Goal: Use online tool/utility: Utilize a website feature to perform a specific function

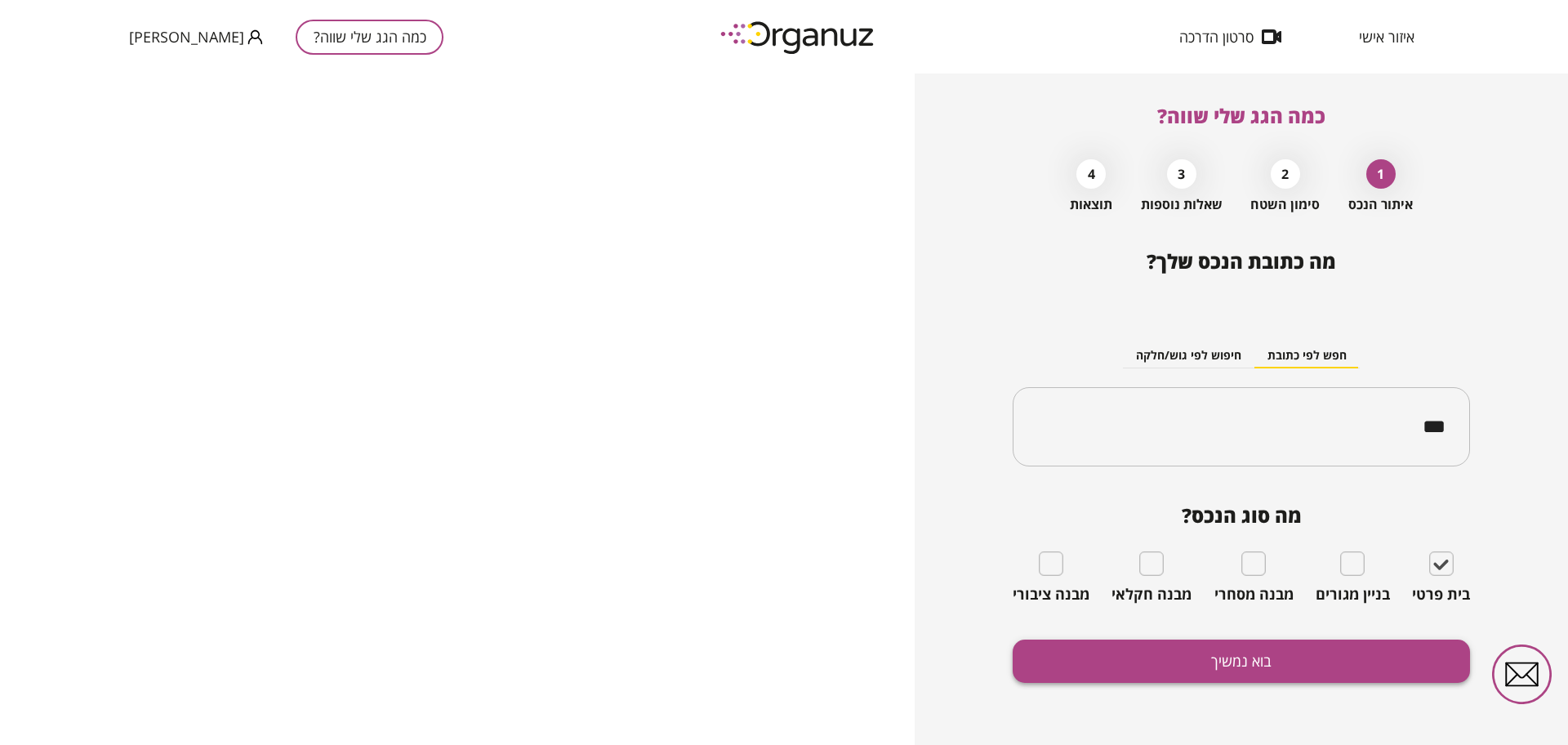
click at [1374, 678] on button "בוא נמשיך" at bounding box center [1242, 661] width 457 height 43
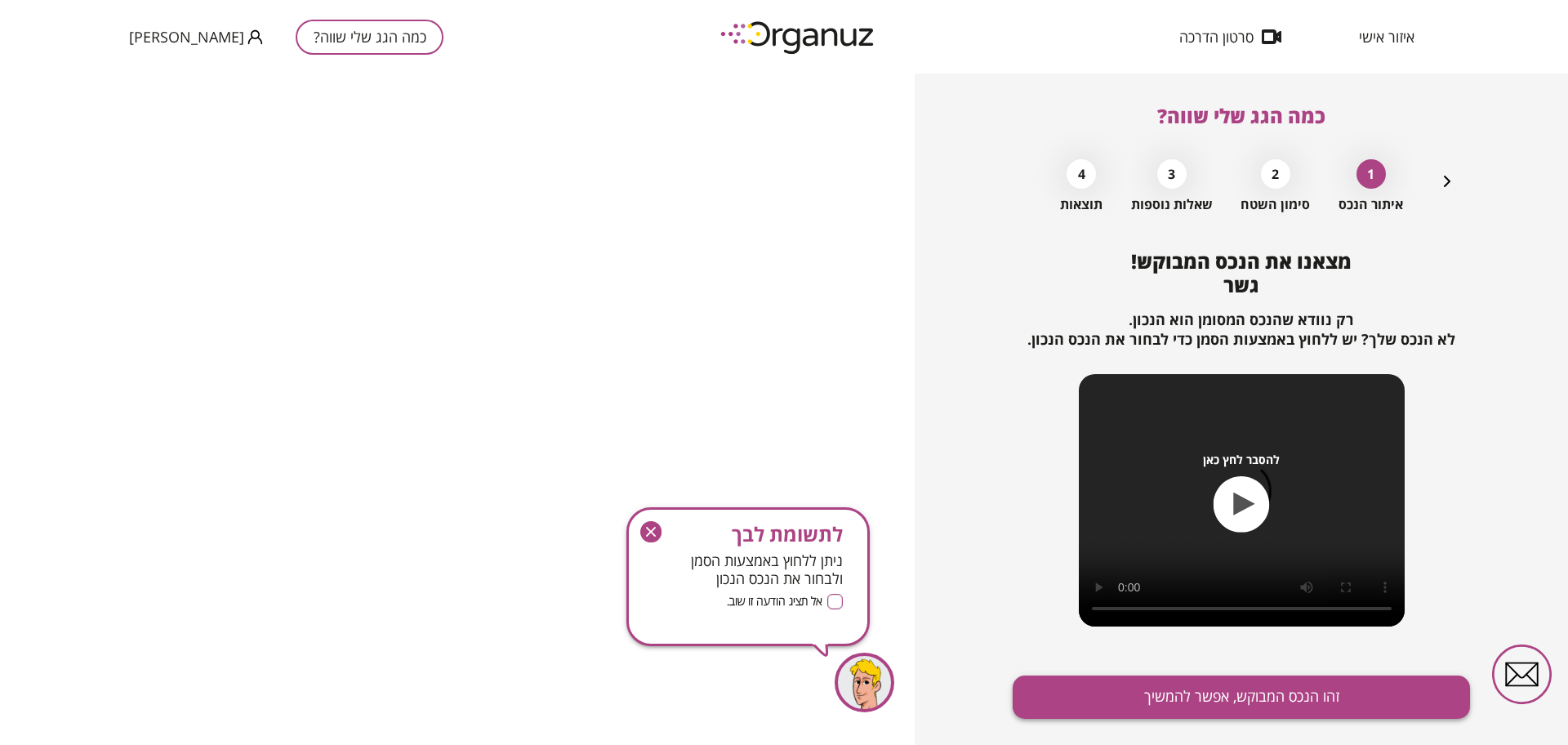
click at [1242, 693] on button "זהו הנכס המבוקש, אפשר להמשיך" at bounding box center [1242, 697] width 457 height 43
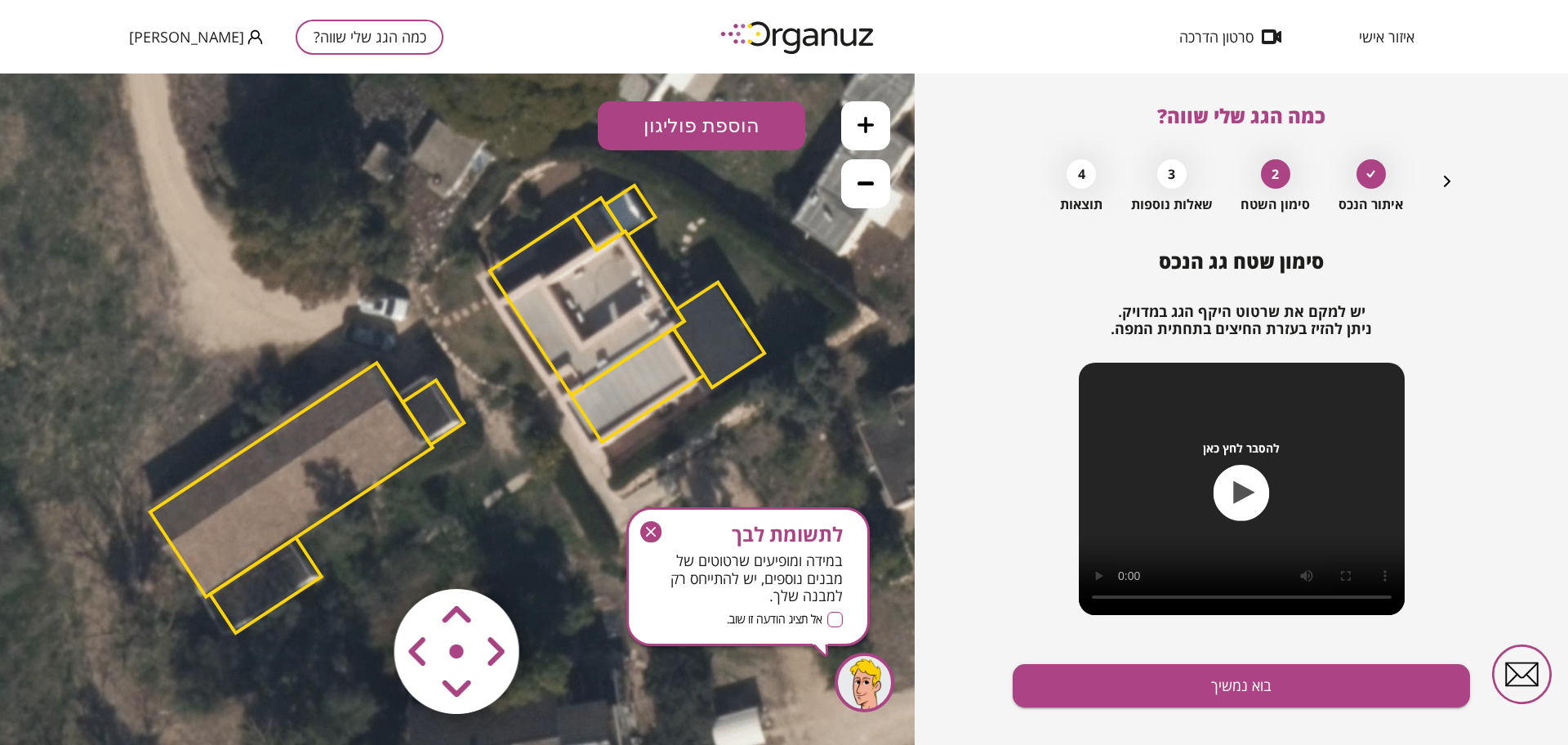
click at [637, 322] on polygon at bounding box center [588, 305] width 195 height 180
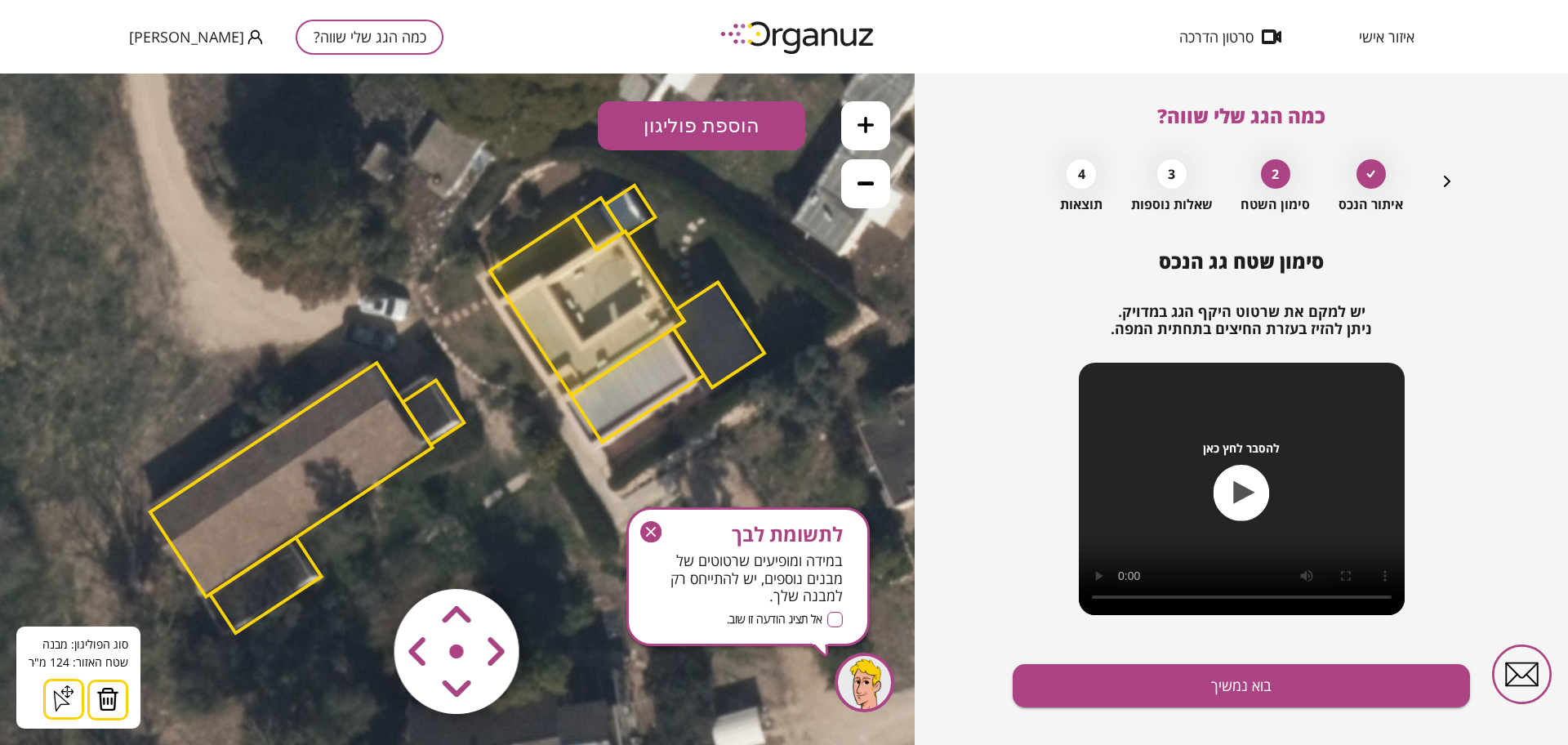
click at [107, 689] on img at bounding box center [108, 699] width 23 height 24
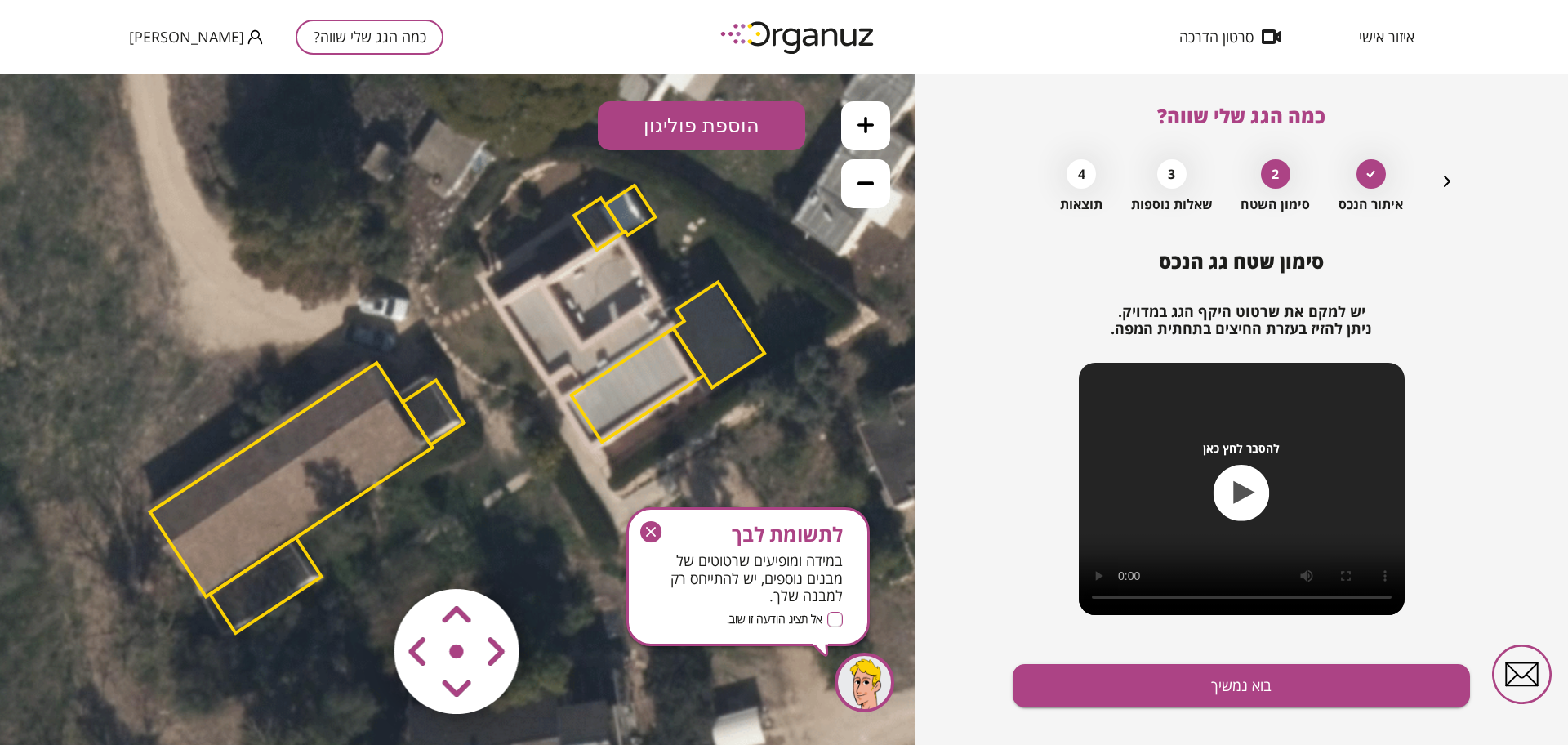
click at [623, 414] on polygon at bounding box center [637, 385] width 133 height 114
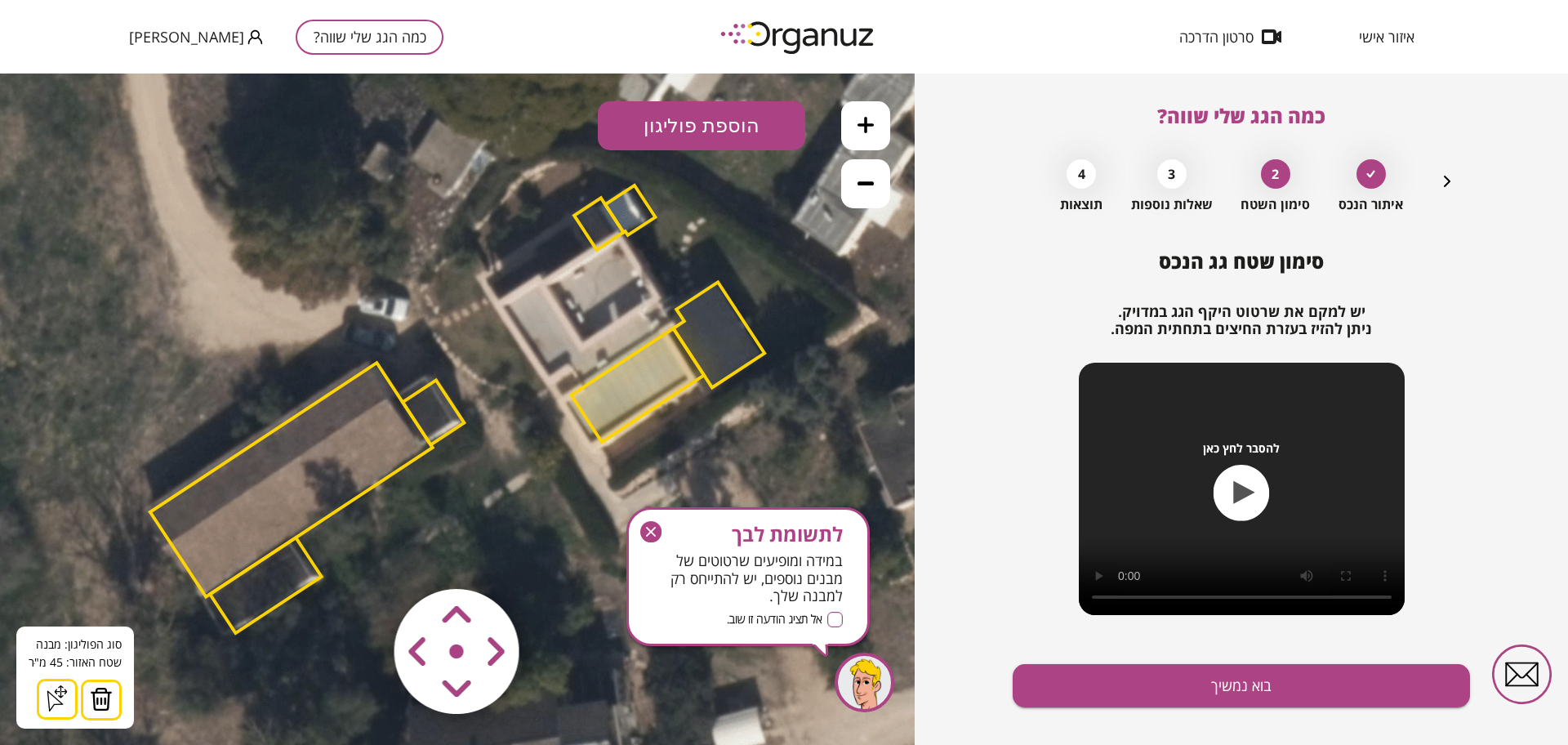
click at [101, 693] on img at bounding box center [101, 699] width 23 height 24
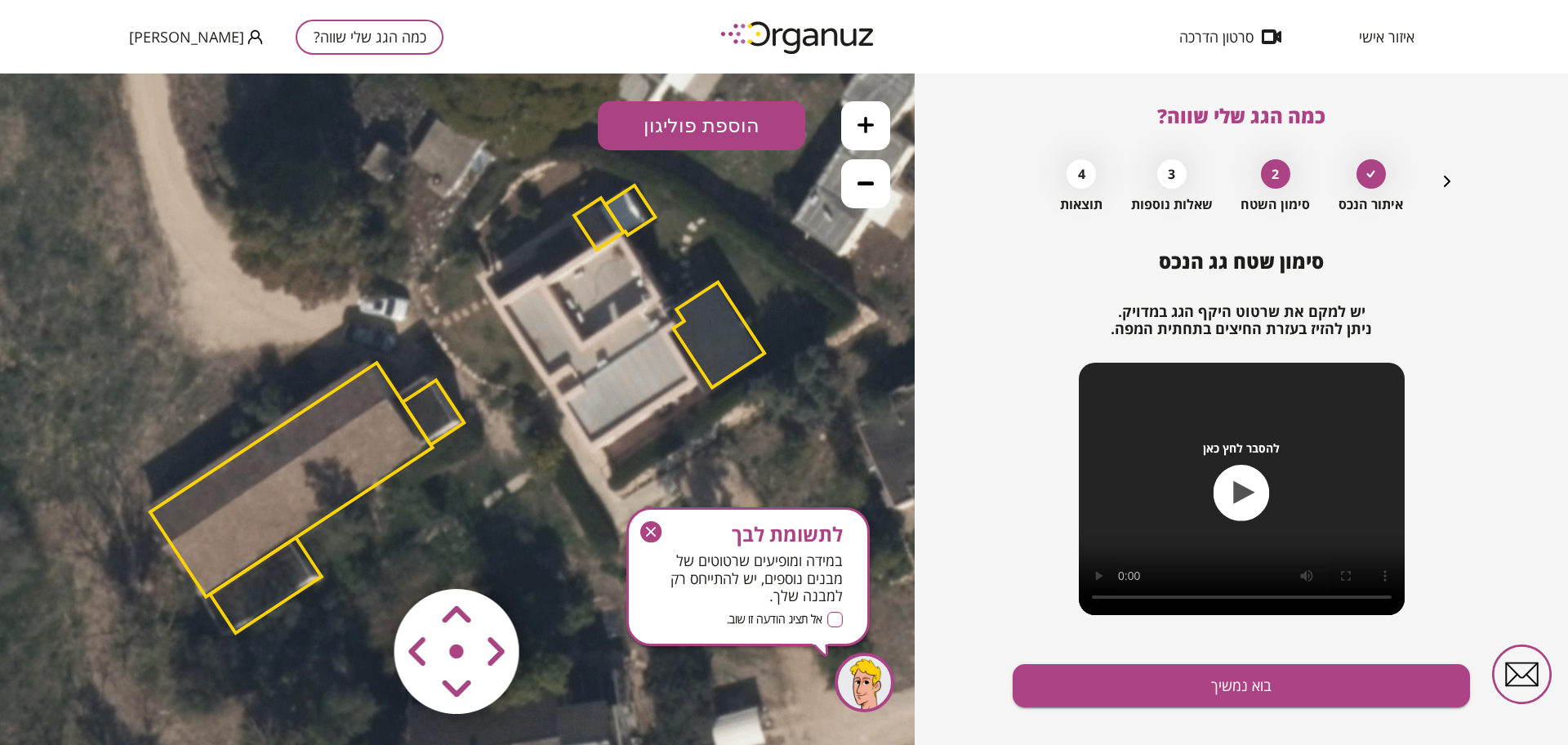
click at [719, 309] on polygon at bounding box center [718, 334] width 91 height 105
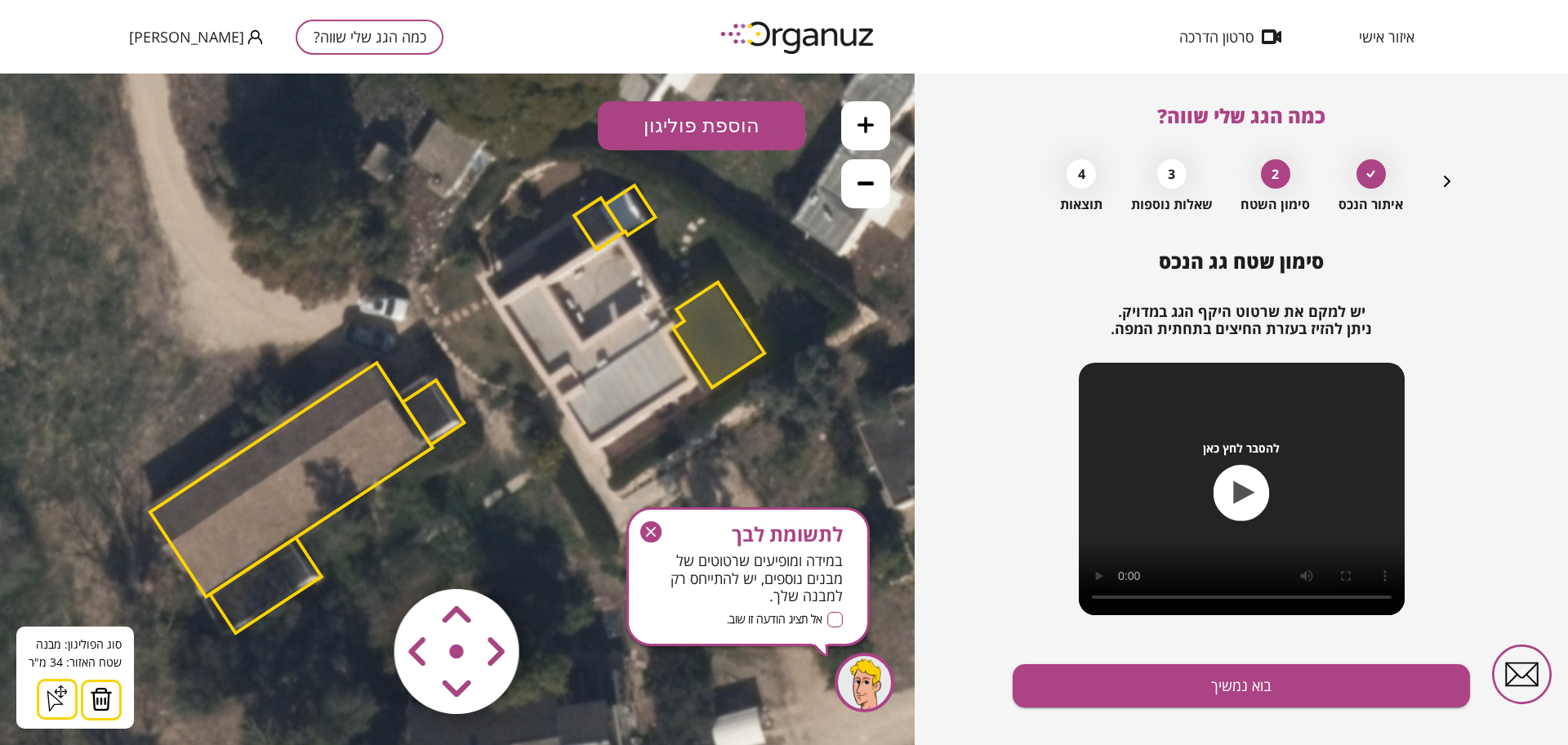
click at [111, 705] on button at bounding box center [101, 699] width 41 height 41
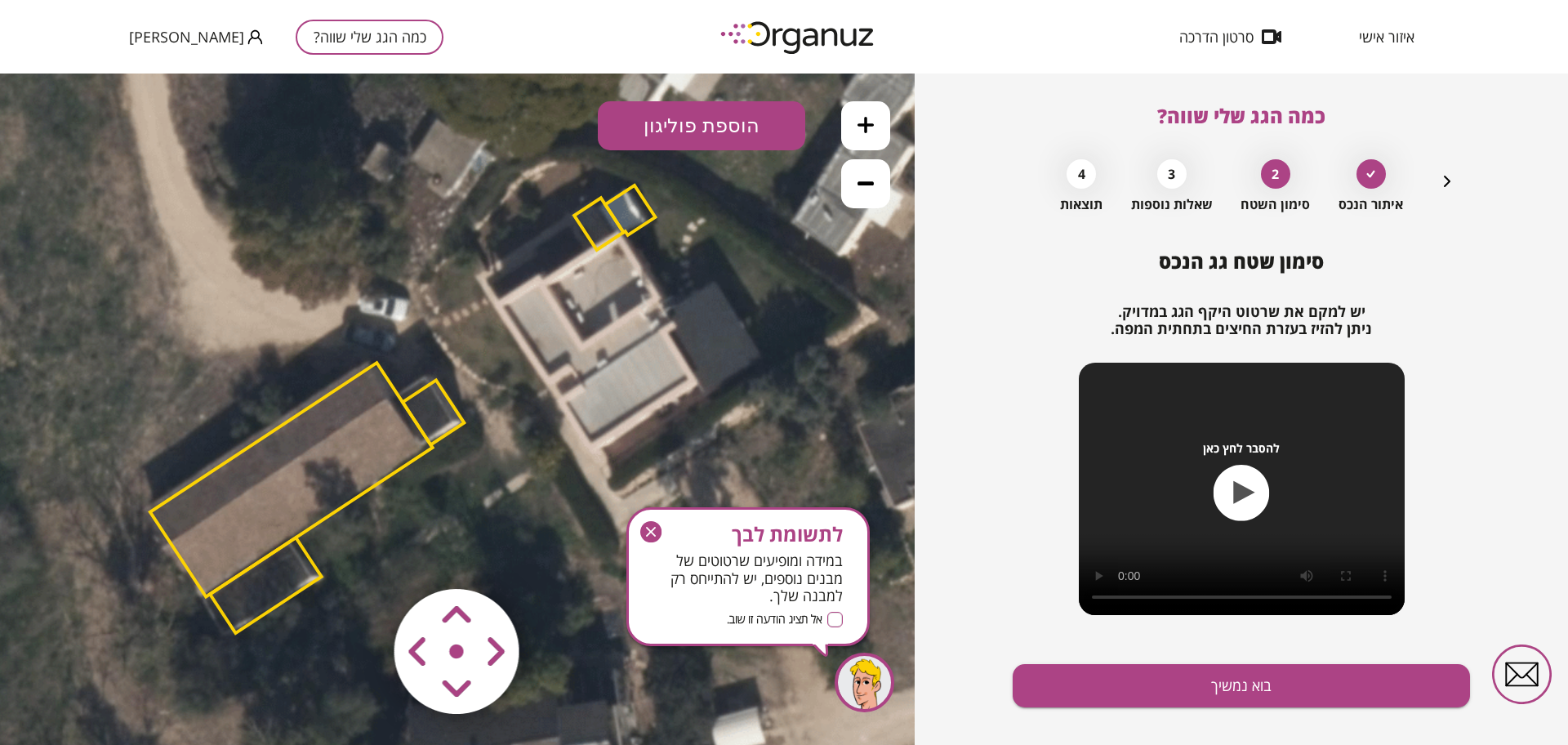
click at [610, 226] on polygon at bounding box center [598, 223] width 49 height 52
